Goal: Task Accomplishment & Management: Use online tool/utility

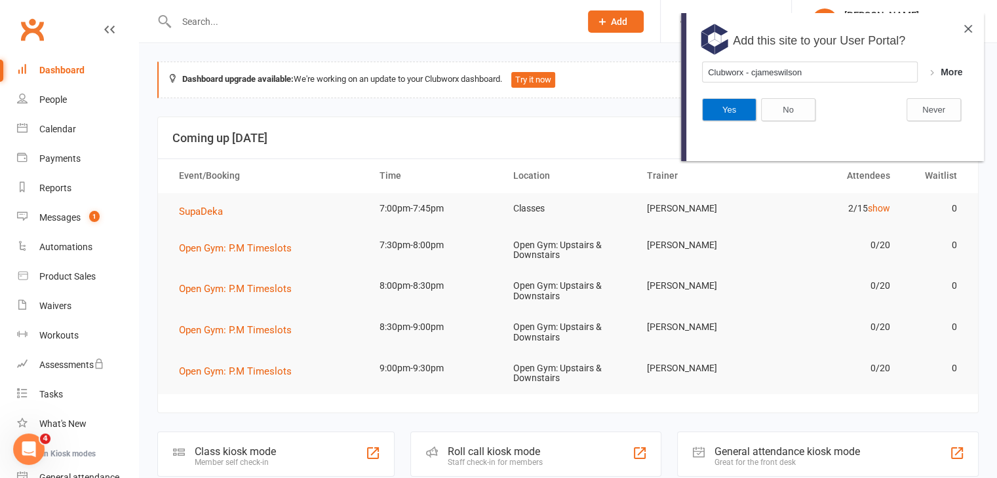
click at [731, 109] on button "Yes" at bounding box center [729, 109] width 54 height 23
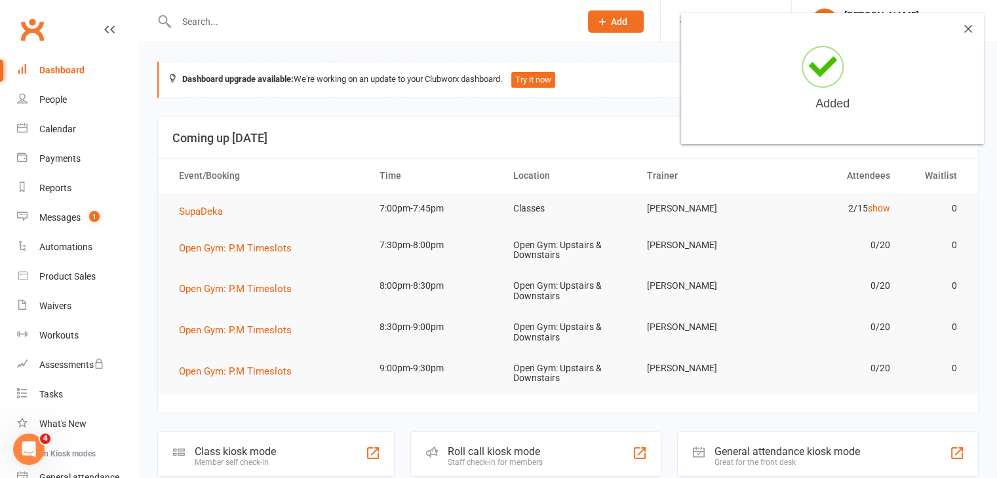
click at [966, 34] on div "Added" at bounding box center [832, 78] width 303 height 131
click at [970, 28] on img at bounding box center [968, 29] width 8 height 8
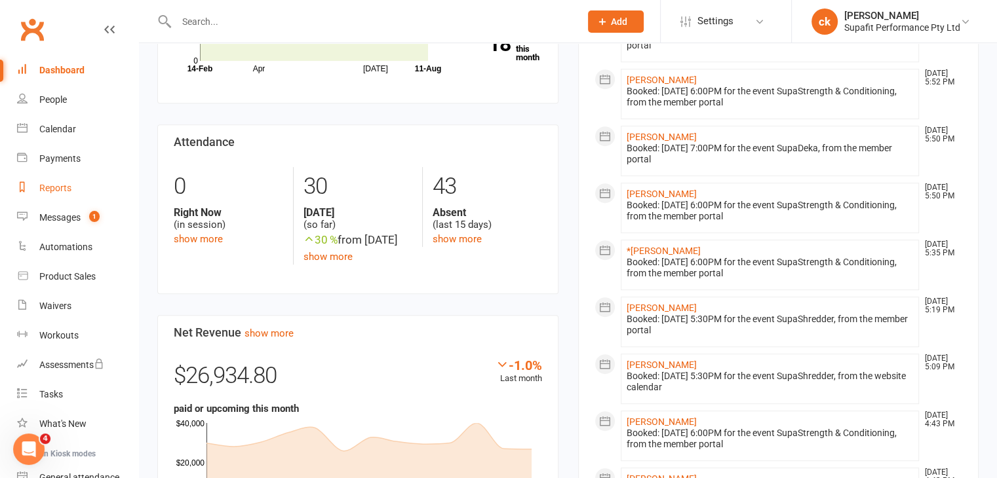
click at [66, 187] on div "Reports" at bounding box center [55, 188] width 32 height 10
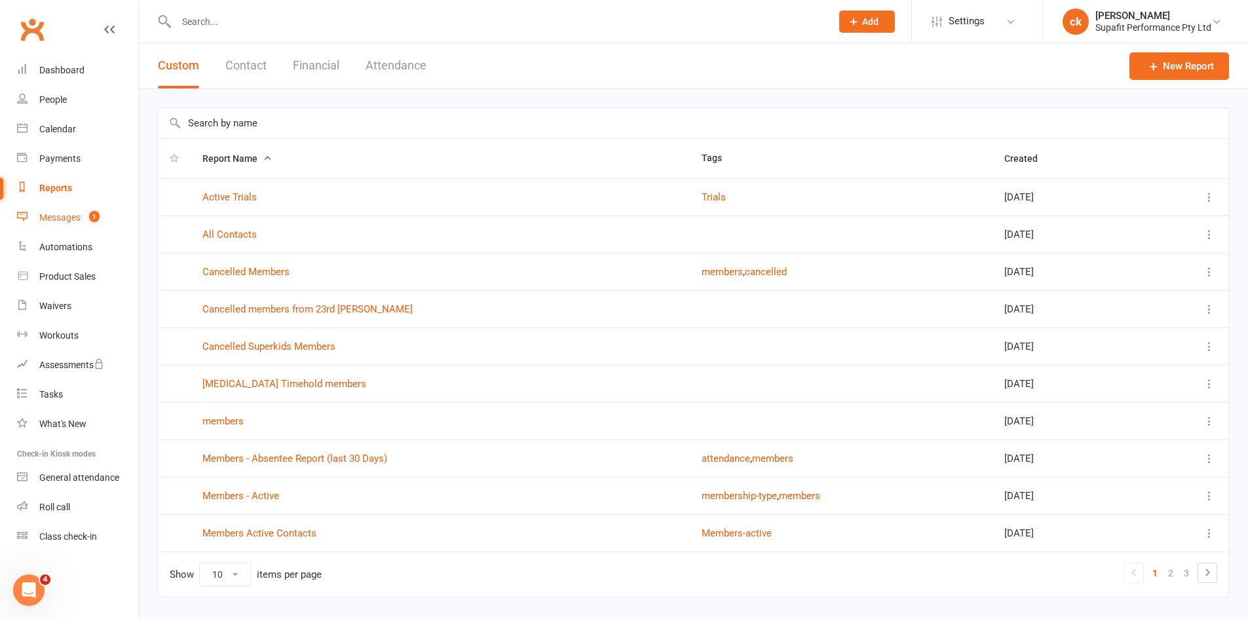
click at [69, 210] on link "Messages 1" at bounding box center [77, 217] width 121 height 29
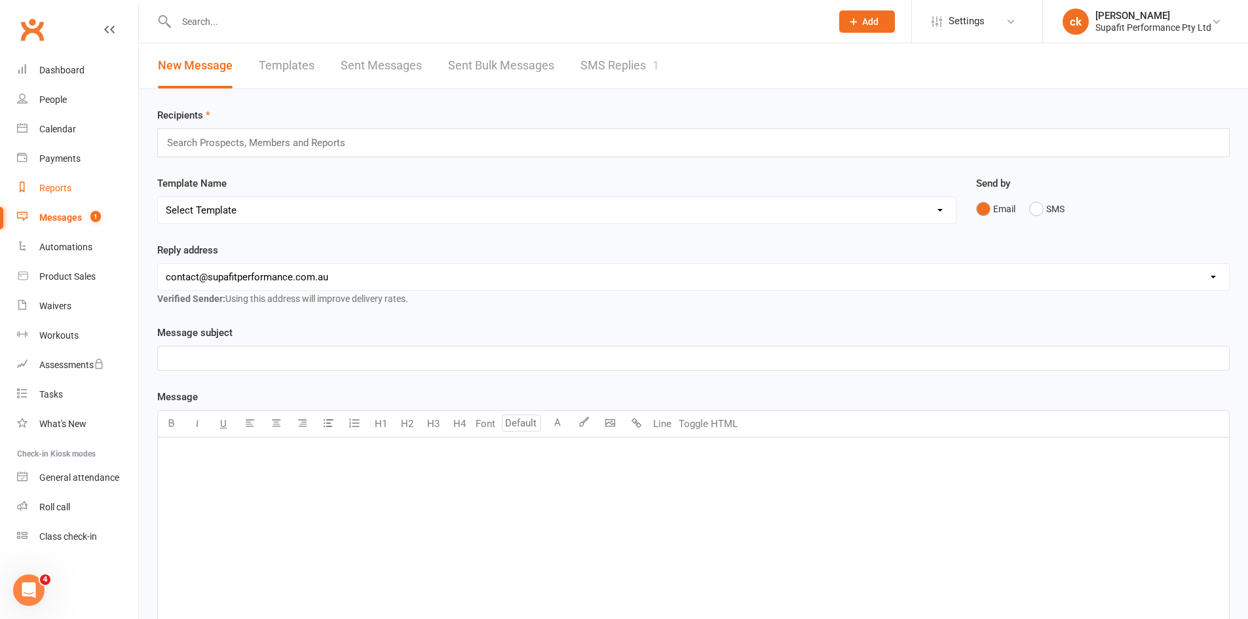
click at [69, 187] on div "Reports" at bounding box center [55, 188] width 32 height 10
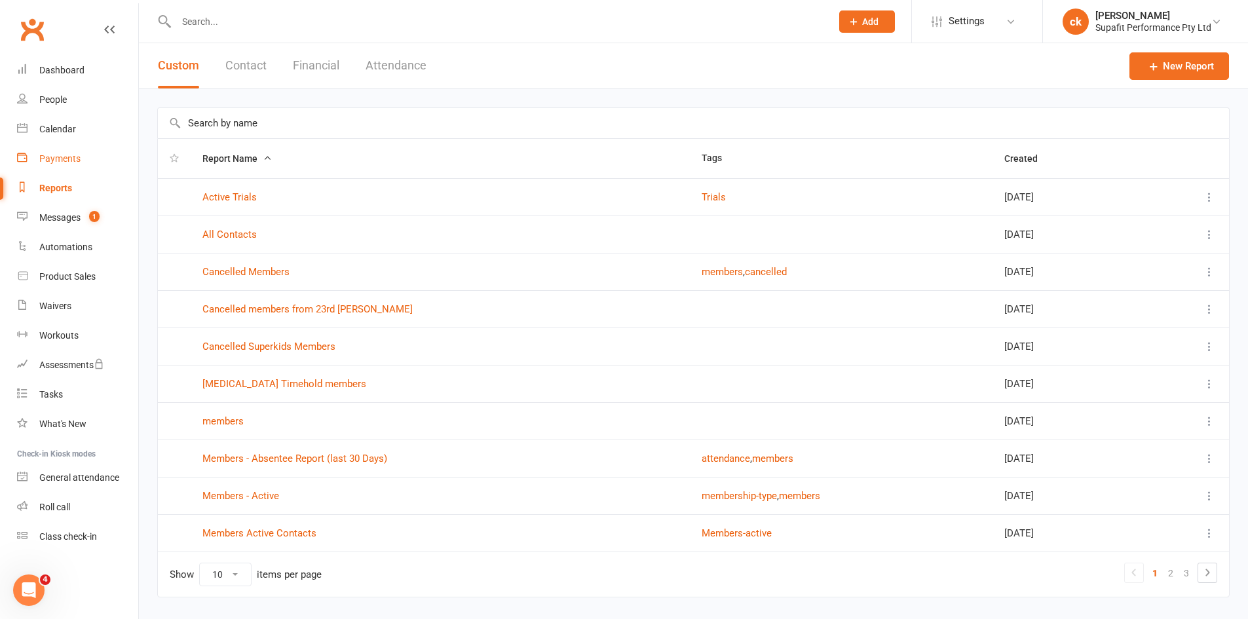
click at [59, 160] on div "Payments" at bounding box center [59, 158] width 41 height 10
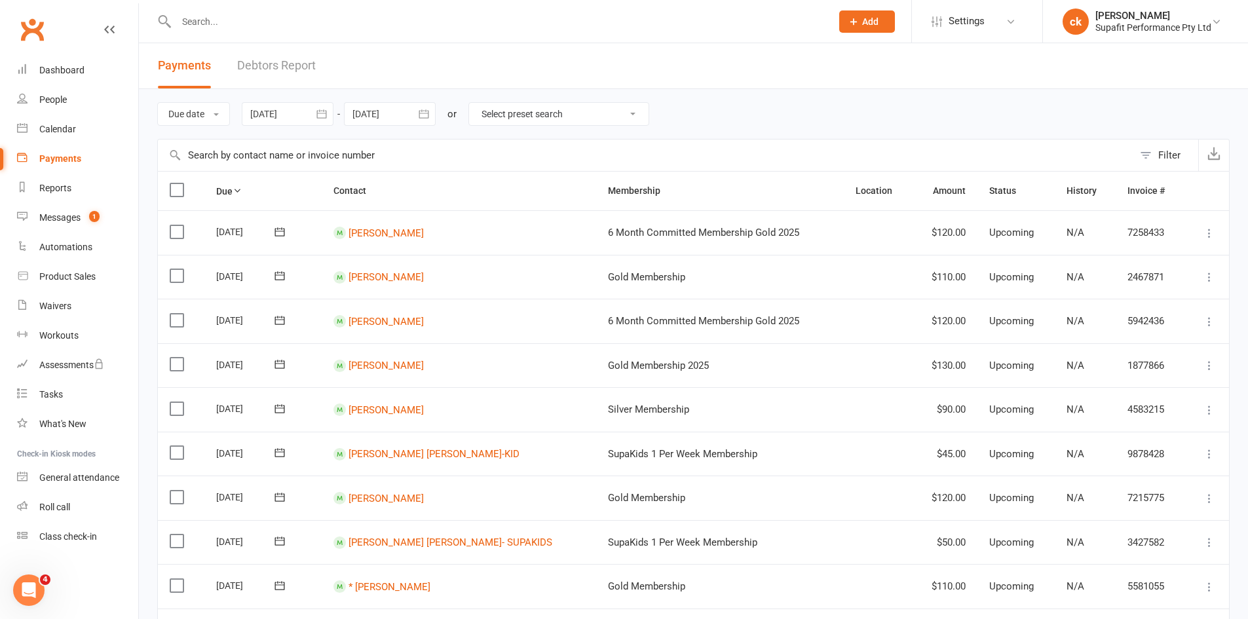
click at [294, 111] on div at bounding box center [288, 114] width 92 height 24
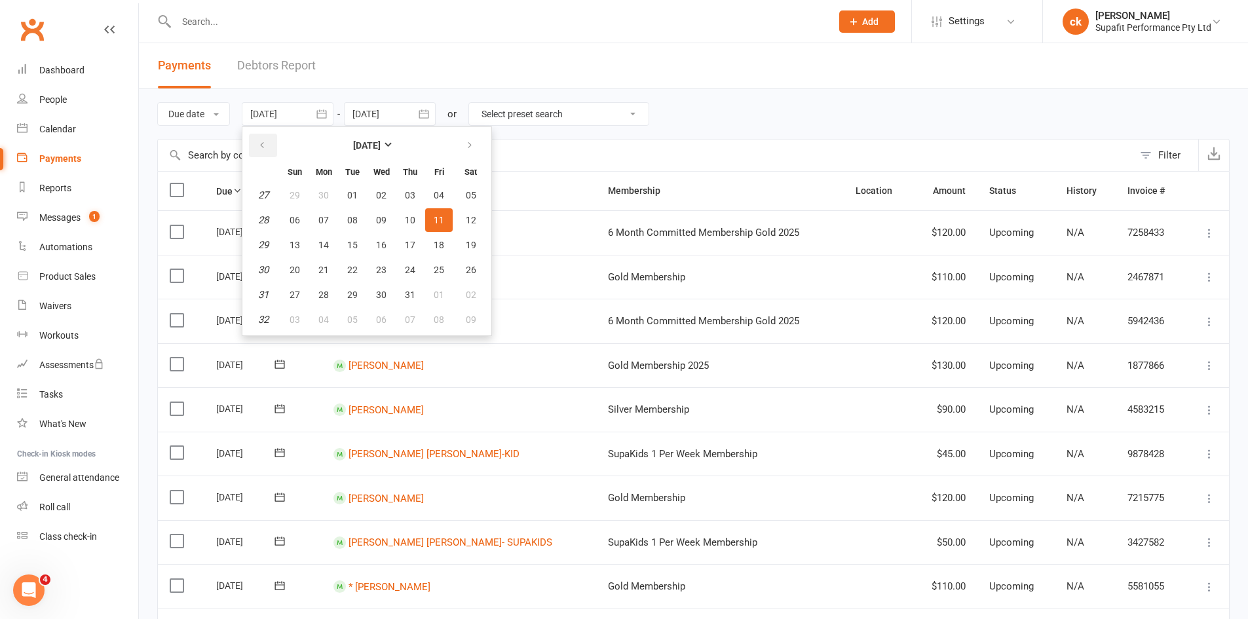
click at [267, 142] on icon "button" at bounding box center [262, 145] width 9 height 10
click at [267, 143] on icon "button" at bounding box center [262, 145] width 9 height 10
click at [471, 145] on icon "button" at bounding box center [469, 145] width 9 height 10
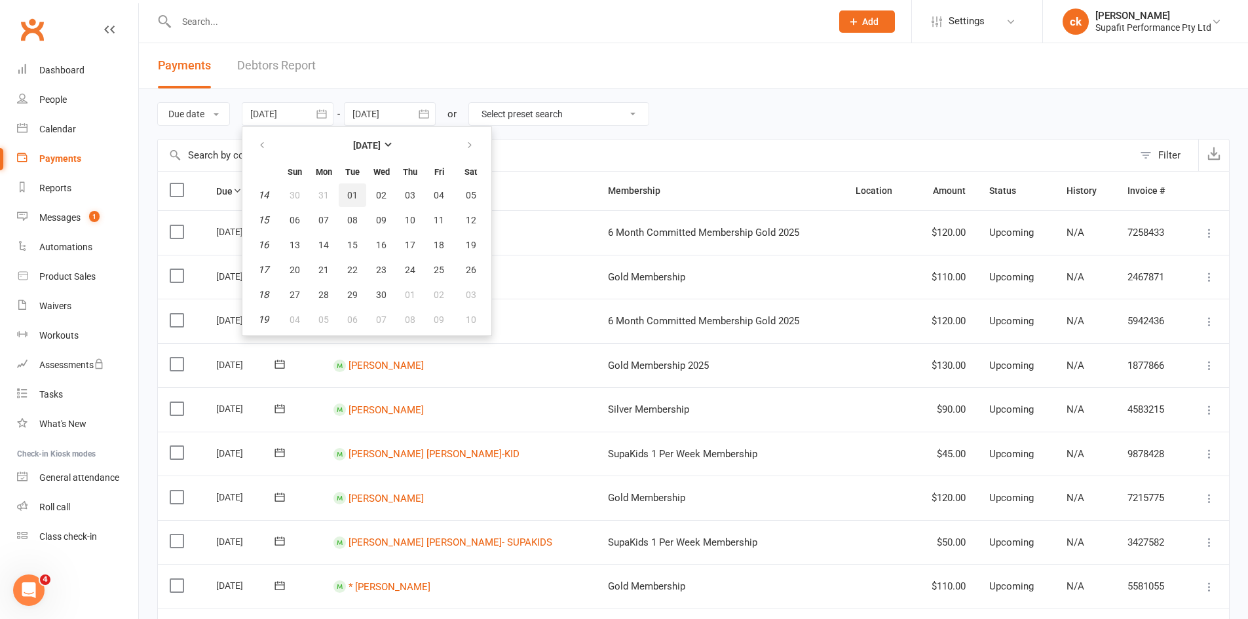
click at [351, 197] on span "01" at bounding box center [352, 195] width 10 height 10
type input "[DATE]"
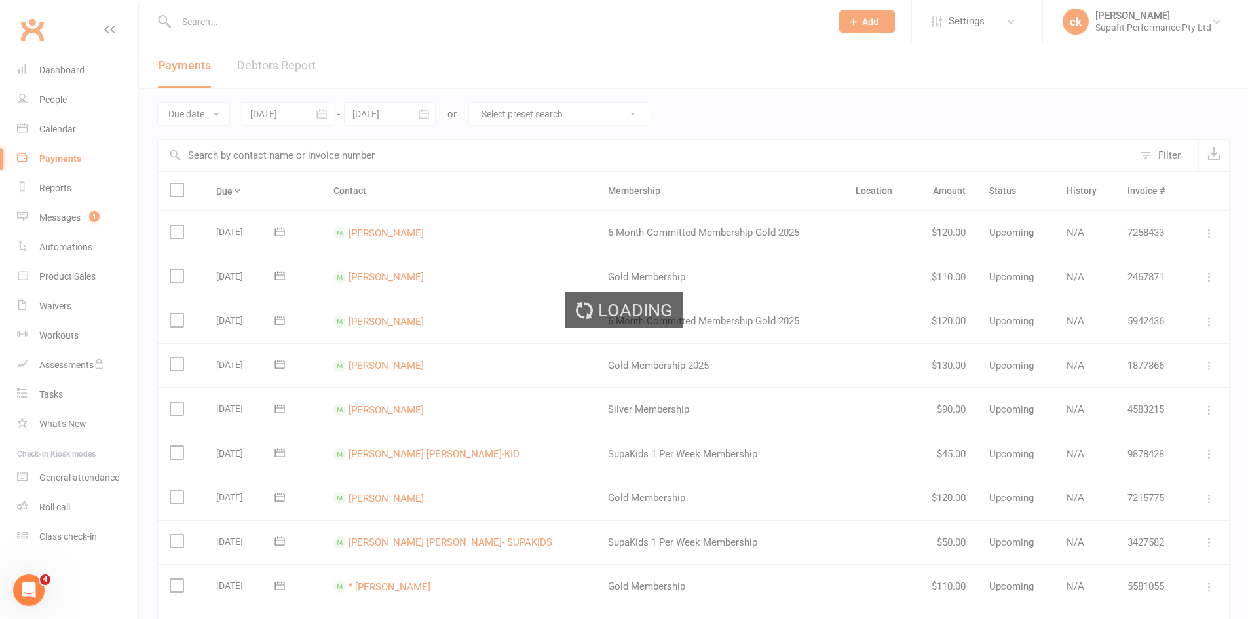
click at [392, 113] on div "Loading" at bounding box center [624, 309] width 1248 height 619
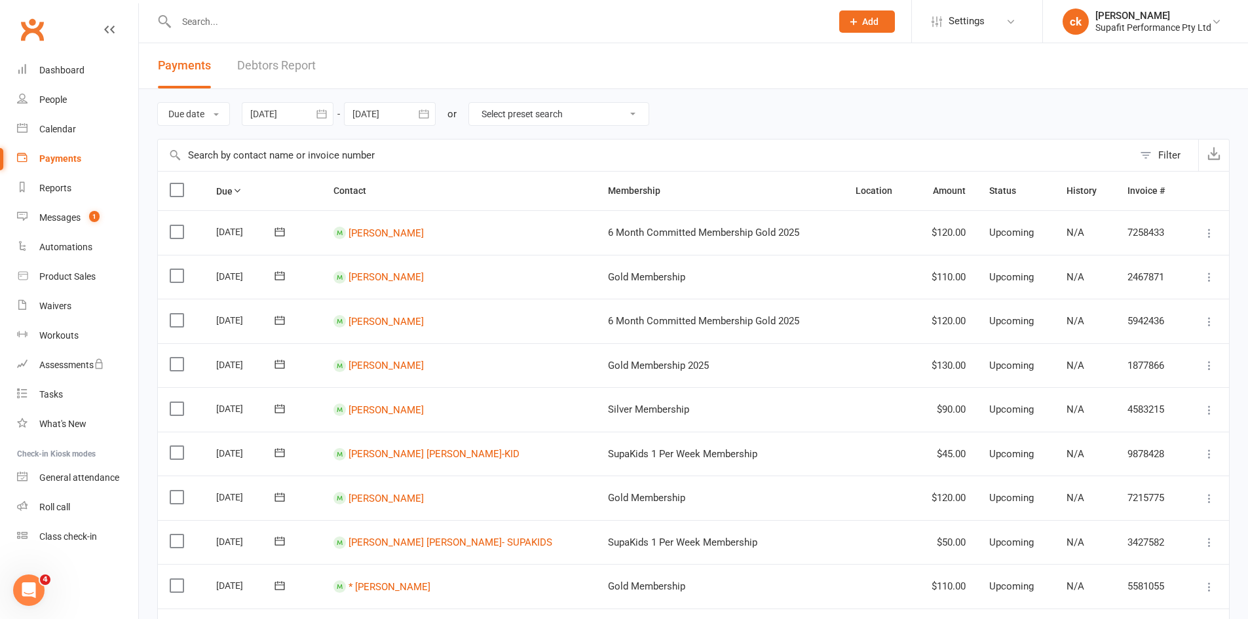
click at [392, 113] on div at bounding box center [390, 114] width 92 height 24
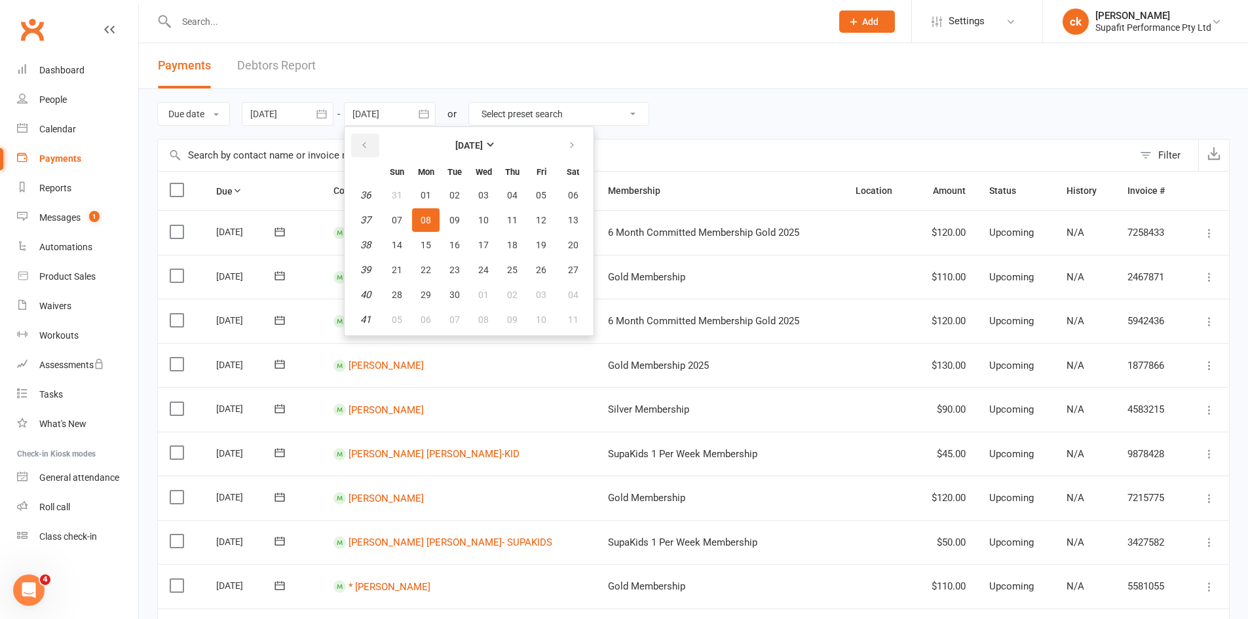
click at [372, 141] on button "button" at bounding box center [365, 146] width 28 height 24
click at [400, 291] on span "29" at bounding box center [397, 295] width 10 height 10
type input "[DATE]"
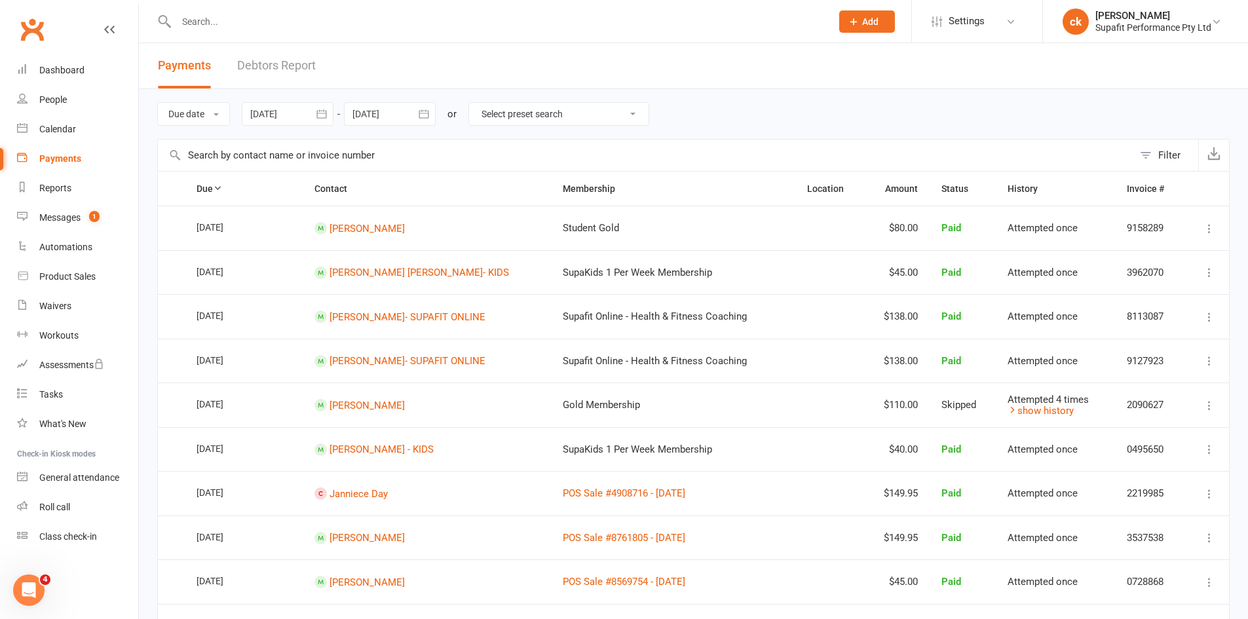
click at [594, 117] on select "Select preset search All failures All skipped payments All pending payments Suc…" at bounding box center [559, 114] width 180 height 22
click at [721, 115] on div "Due date Due date Date paid Date failed Date settled [DATE] [DATE] Sun Mon Tue …" at bounding box center [693, 114] width 1073 height 50
click at [996, 157] on icon "button" at bounding box center [1214, 153] width 13 height 13
click at [627, 113] on select "Select preset search All failures All skipped payments All pending payments Suc…" at bounding box center [559, 114] width 180 height 22
click at [305, 117] on div at bounding box center [288, 114] width 92 height 24
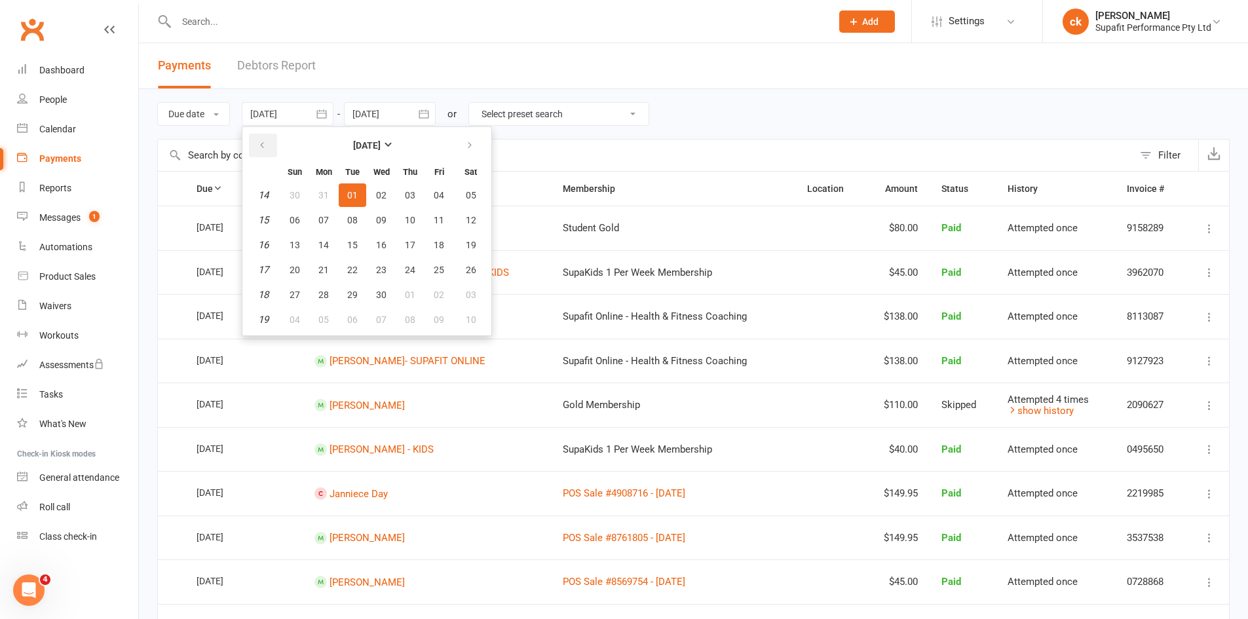
click at [273, 146] on button "button" at bounding box center [263, 146] width 28 height 24
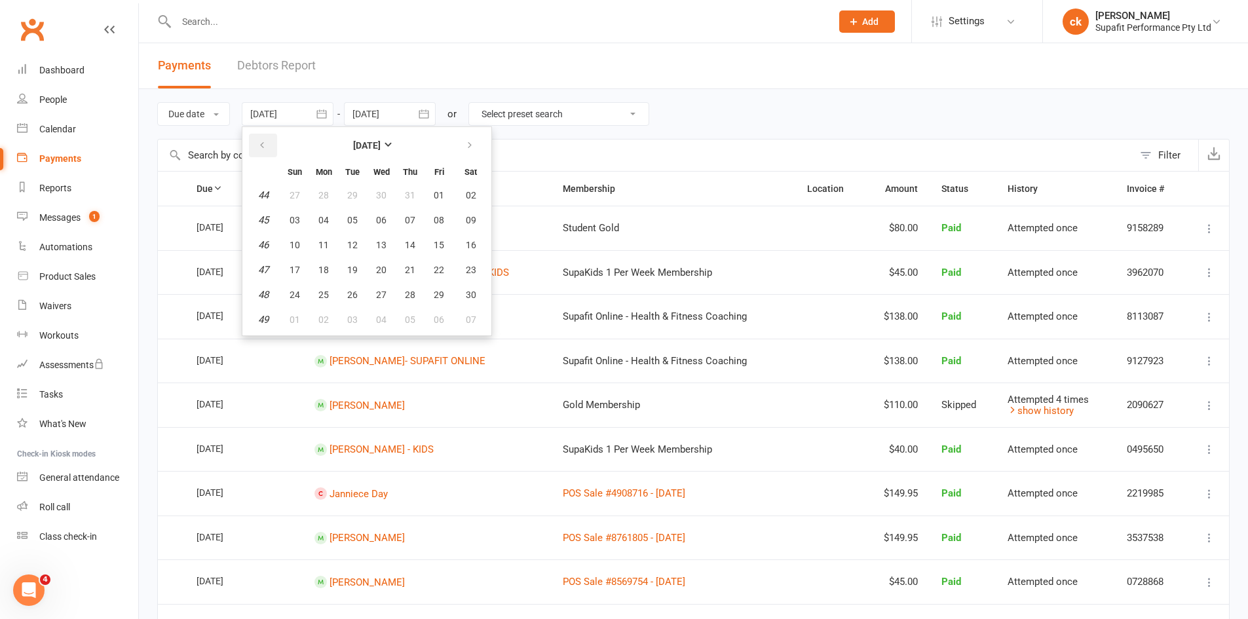
click at [273, 146] on button "button" at bounding box center [263, 146] width 28 height 24
click at [354, 193] on span "01" at bounding box center [352, 195] width 10 height 10
type input "[DATE]"
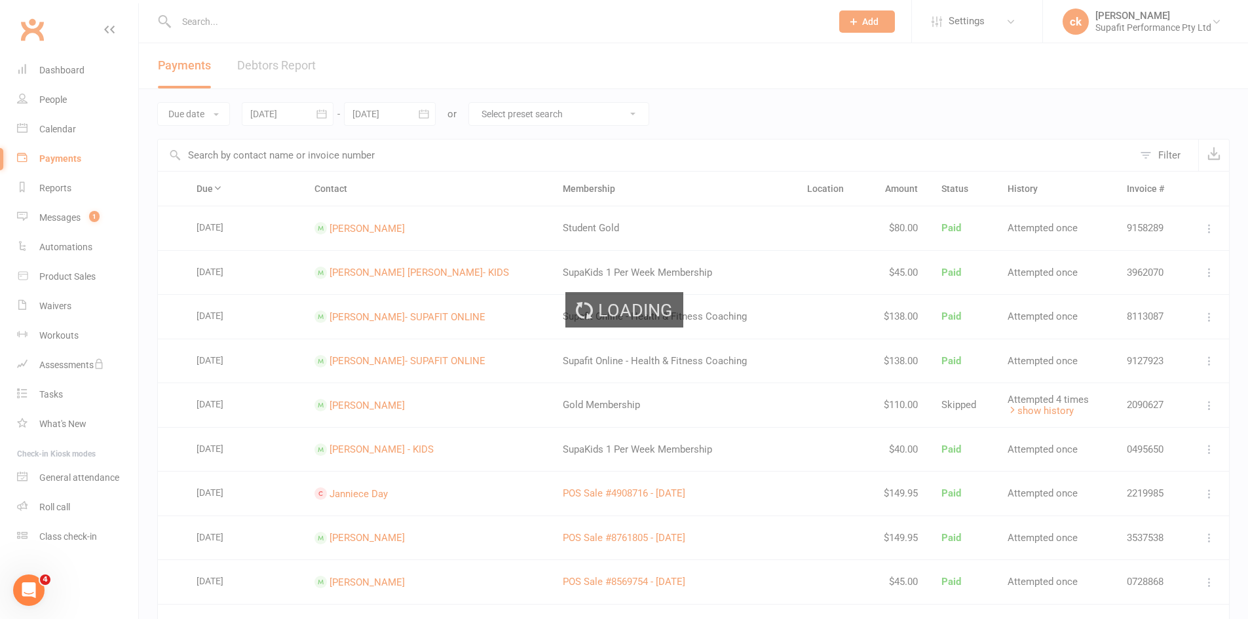
click at [382, 115] on div at bounding box center [390, 114] width 92 height 24
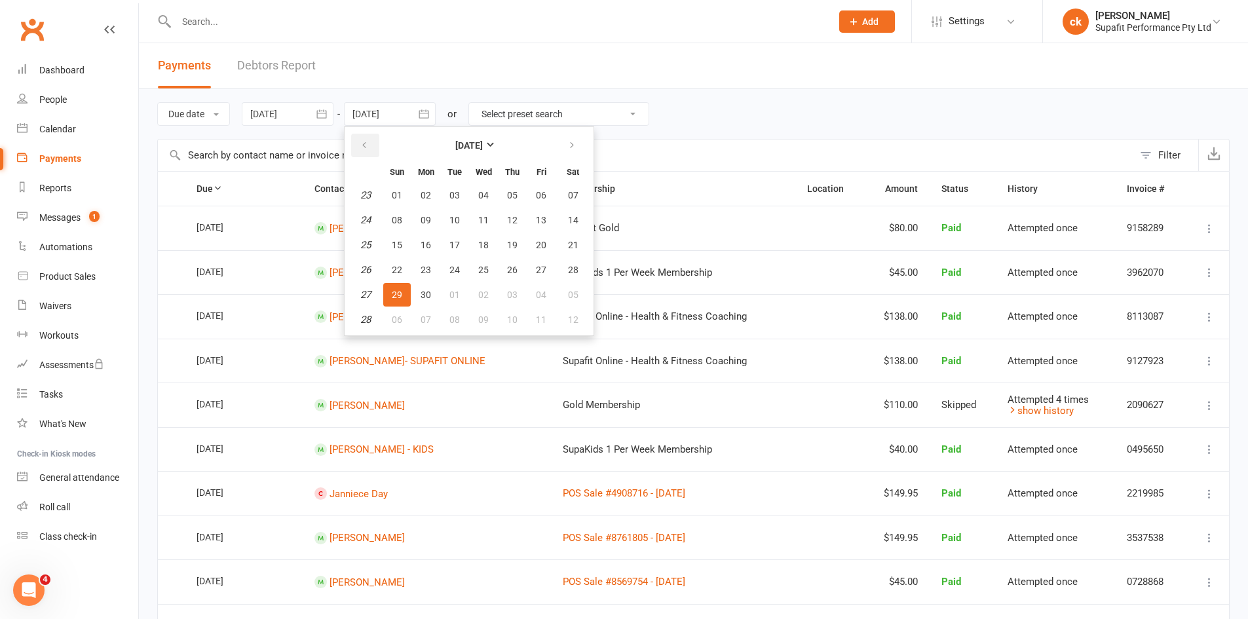
click at [366, 145] on icon "button" at bounding box center [364, 145] width 9 height 10
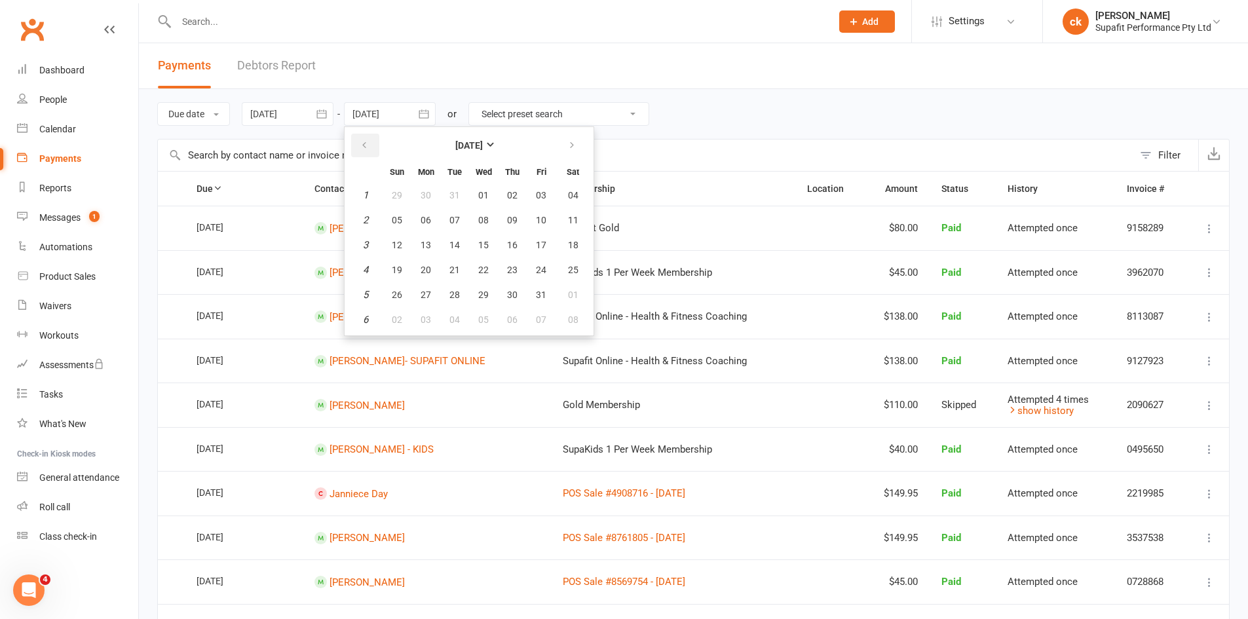
click at [366, 145] on icon "button" at bounding box center [364, 145] width 9 height 10
click at [455, 292] on span "31" at bounding box center [454, 295] width 10 height 10
type input "[DATE]"
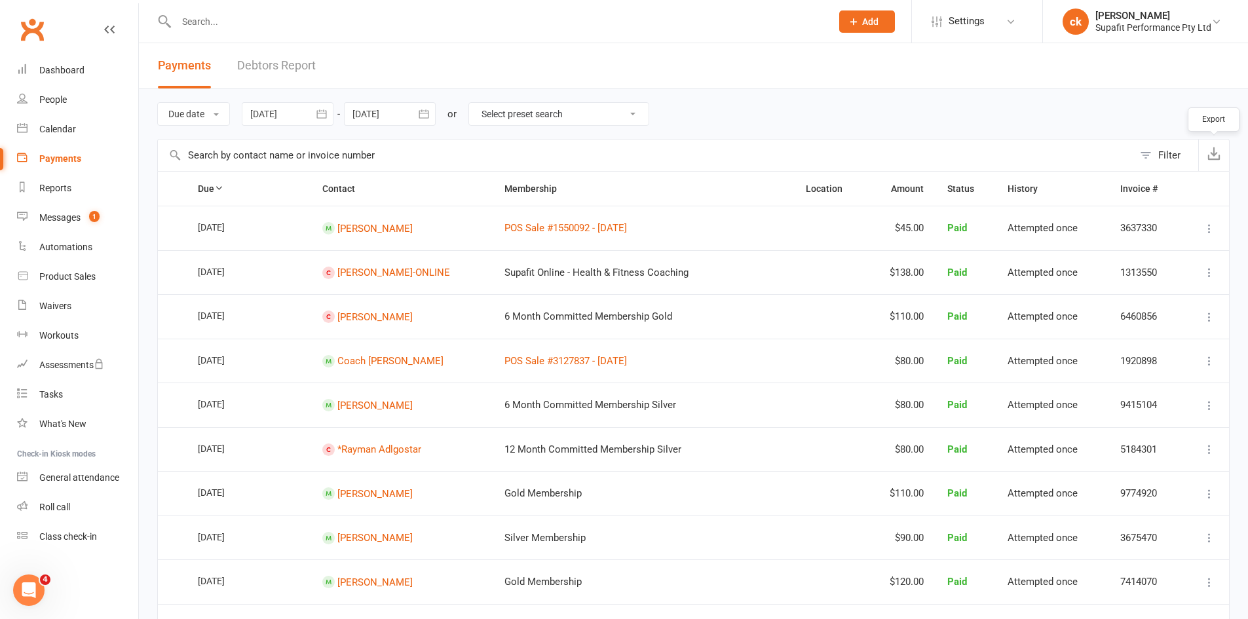
click at [996, 153] on icon "button" at bounding box center [1214, 153] width 13 height 13
